Goal: Task Accomplishment & Management: Complete application form

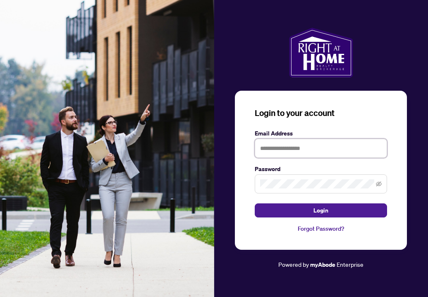
click at [288, 151] on input "text" at bounding box center [321, 148] width 132 height 19
type input "**********"
click at [321, 210] on button "Login" at bounding box center [321, 210] width 132 height 14
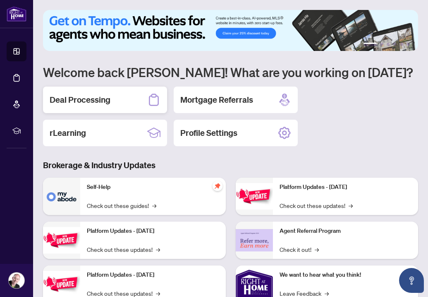
click at [92, 99] on h2 "Deal Processing" at bounding box center [80, 100] width 61 height 12
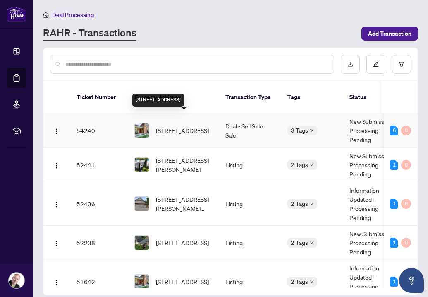
click at [176, 126] on span "4 Stewarttown Road, Georgetown, ON L7G 4S5, Canada" at bounding box center [182, 130] width 53 height 9
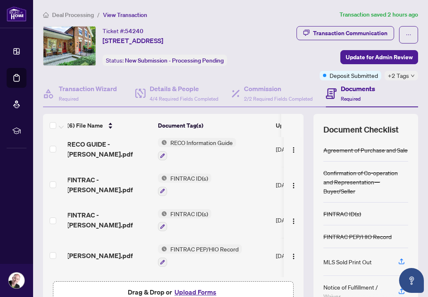
scroll to position [3, 4]
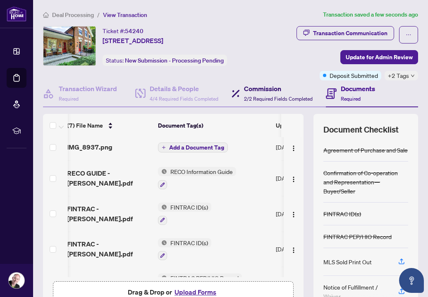
click at [263, 89] on h4 "Commission" at bounding box center [278, 89] width 69 height 10
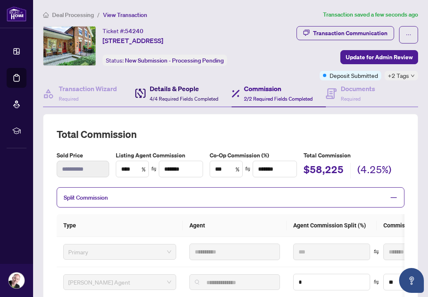
click at [167, 88] on h4 "Details & People" at bounding box center [184, 89] width 69 height 10
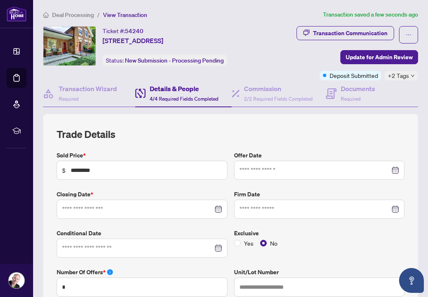
type input "**********"
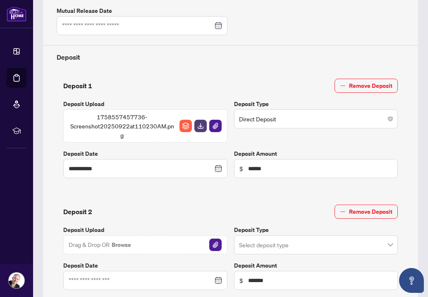
scroll to position [299, 0]
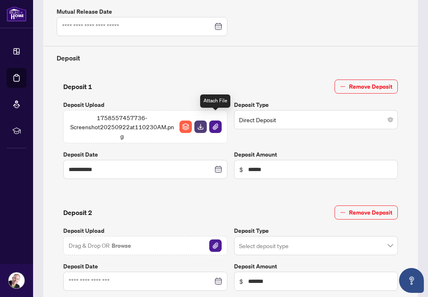
click at [216, 120] on img "button" at bounding box center [215, 126] width 12 height 12
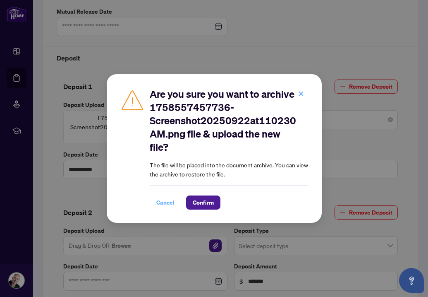
click at [165, 202] on span "Cancel" at bounding box center [165, 202] width 18 height 13
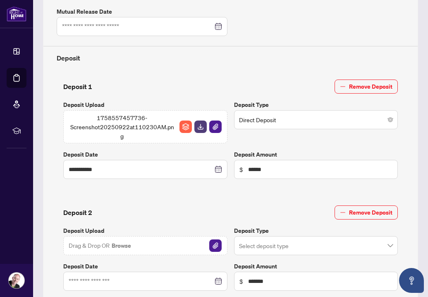
scroll to position [0, 0]
click at [215, 120] on img "button" at bounding box center [215, 126] width 12 height 12
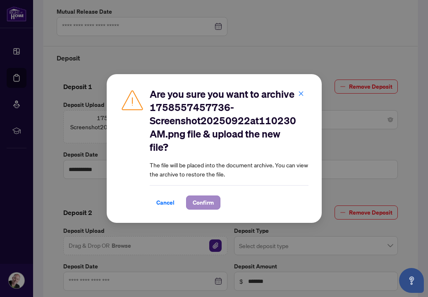
click at [201, 201] on span "Confirm" at bounding box center [203, 202] width 21 height 13
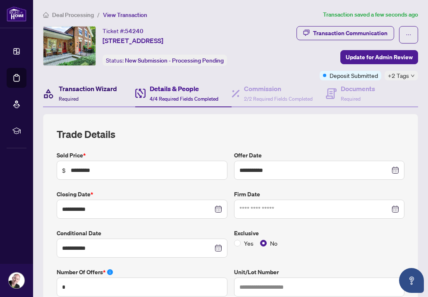
click at [100, 89] on h4 "Transaction Wizard" at bounding box center [88, 89] width 58 height 10
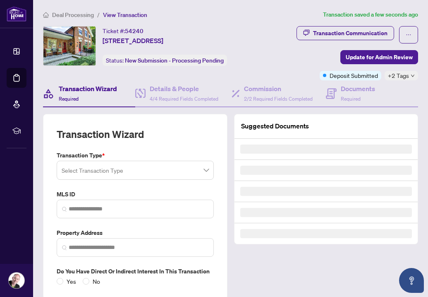
type input "********"
type input "**********"
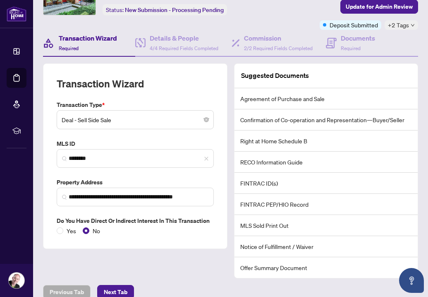
scroll to position [50, 0]
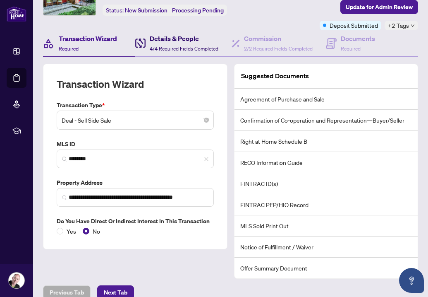
click at [161, 43] on h4 "Details & People" at bounding box center [184, 39] width 69 height 10
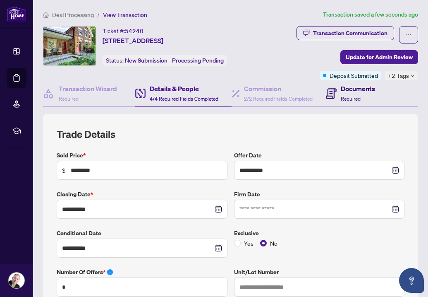
click at [362, 89] on h4 "Documents" at bounding box center [358, 89] width 34 height 10
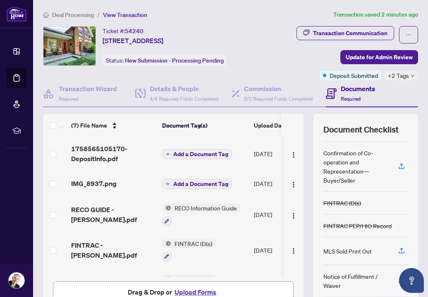
scroll to position [0, 0]
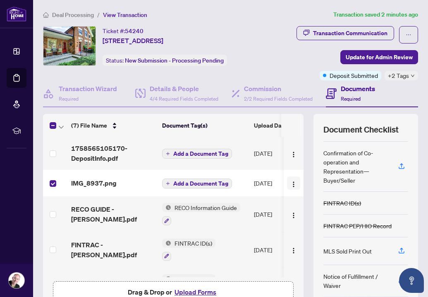
click at [290, 184] on img "button" at bounding box center [293, 184] width 7 height 7
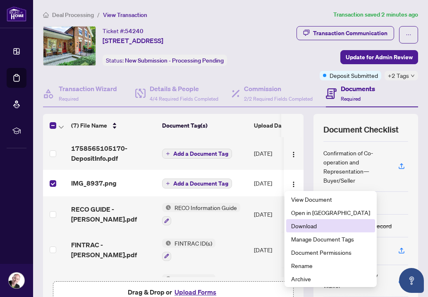
scroll to position [0, 0]
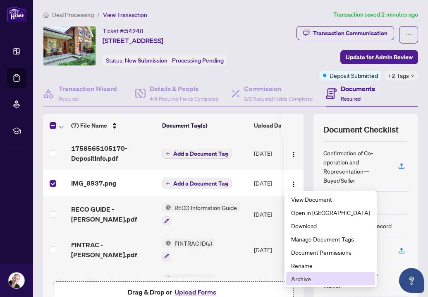
click at [300, 278] on span "Archive" at bounding box center [330, 278] width 79 height 9
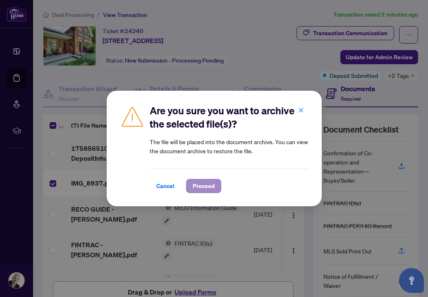
click at [201, 187] on span "Proceed" at bounding box center [204, 185] width 22 height 13
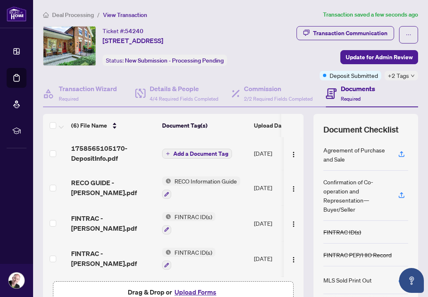
scroll to position [0, 3]
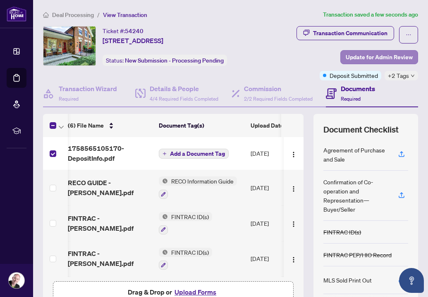
click at [390, 57] on span "Update for Admin Review" at bounding box center [379, 56] width 67 height 13
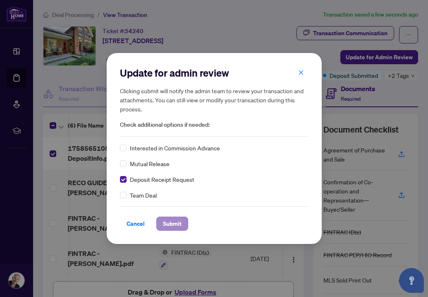
drag, startPoint x: 171, startPoint y: 224, endPoint x: 186, endPoint y: 220, distance: 15.5
click at [172, 223] on span "Submit" at bounding box center [172, 223] width 19 height 13
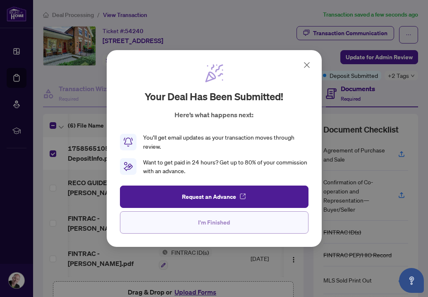
click at [219, 223] on span "I'm Finished" at bounding box center [214, 222] width 32 height 13
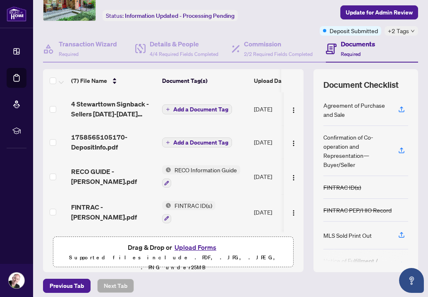
scroll to position [1, 0]
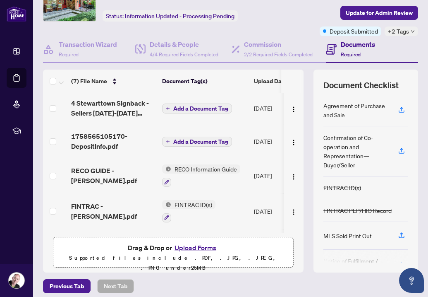
click at [168, 141] on icon "plus" at bounding box center [167, 141] width 3 height 0
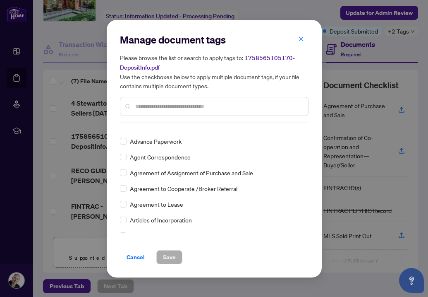
scroll to position [151, 0]
click at [202, 104] on input "text" at bounding box center [218, 106] width 166 height 9
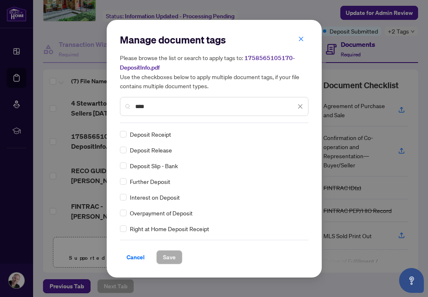
scroll to position [60, 0]
type input "****"
click at [123, 165] on div "Copy of Deposit Type Deposit Amount Deposit Cheque Deposit Receipt Deposit Rele…" at bounding box center [214, 180] width 189 height 103
click at [170, 256] on span "Save" at bounding box center [169, 256] width 13 height 13
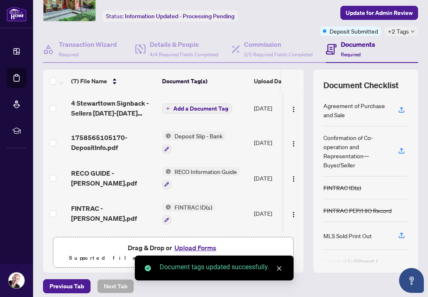
click at [192, 108] on span "Add a Document Tag" at bounding box center [200, 108] width 55 height 6
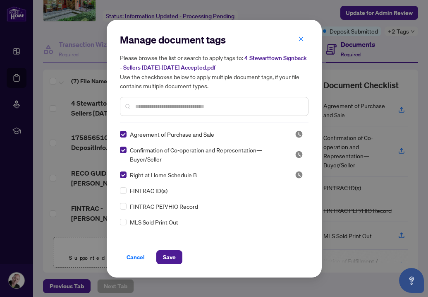
scroll to position [0, 0]
click at [170, 256] on span "Save" at bounding box center [169, 256] width 13 height 13
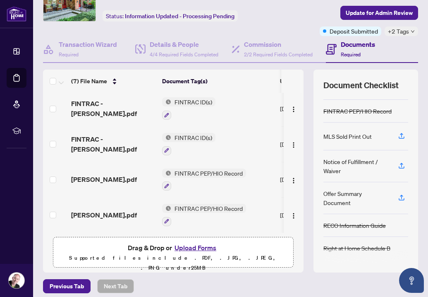
scroll to position [81, 0]
click at [383, 11] on span "Update for Admin Review" at bounding box center [379, 12] width 67 height 13
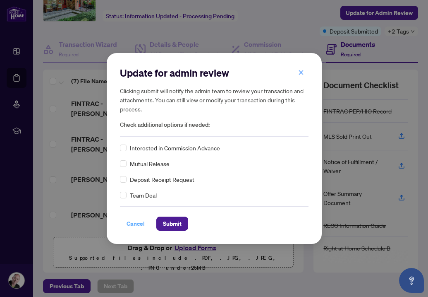
click at [135, 223] on span "Cancel" at bounding box center [136, 223] width 18 height 13
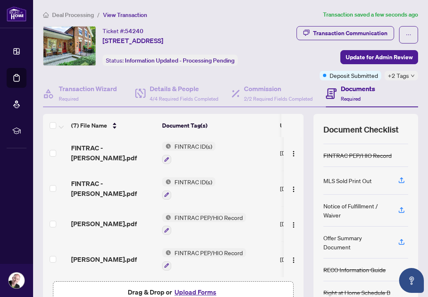
scroll to position [0, 0]
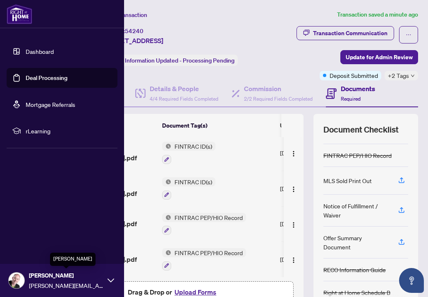
click at [41, 278] on span "Ryan Green" at bounding box center [66, 275] width 74 height 9
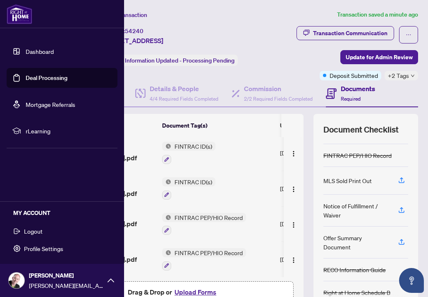
click at [38, 231] on span "Logout" at bounding box center [33, 230] width 19 height 13
